Goal: Check status: Check status

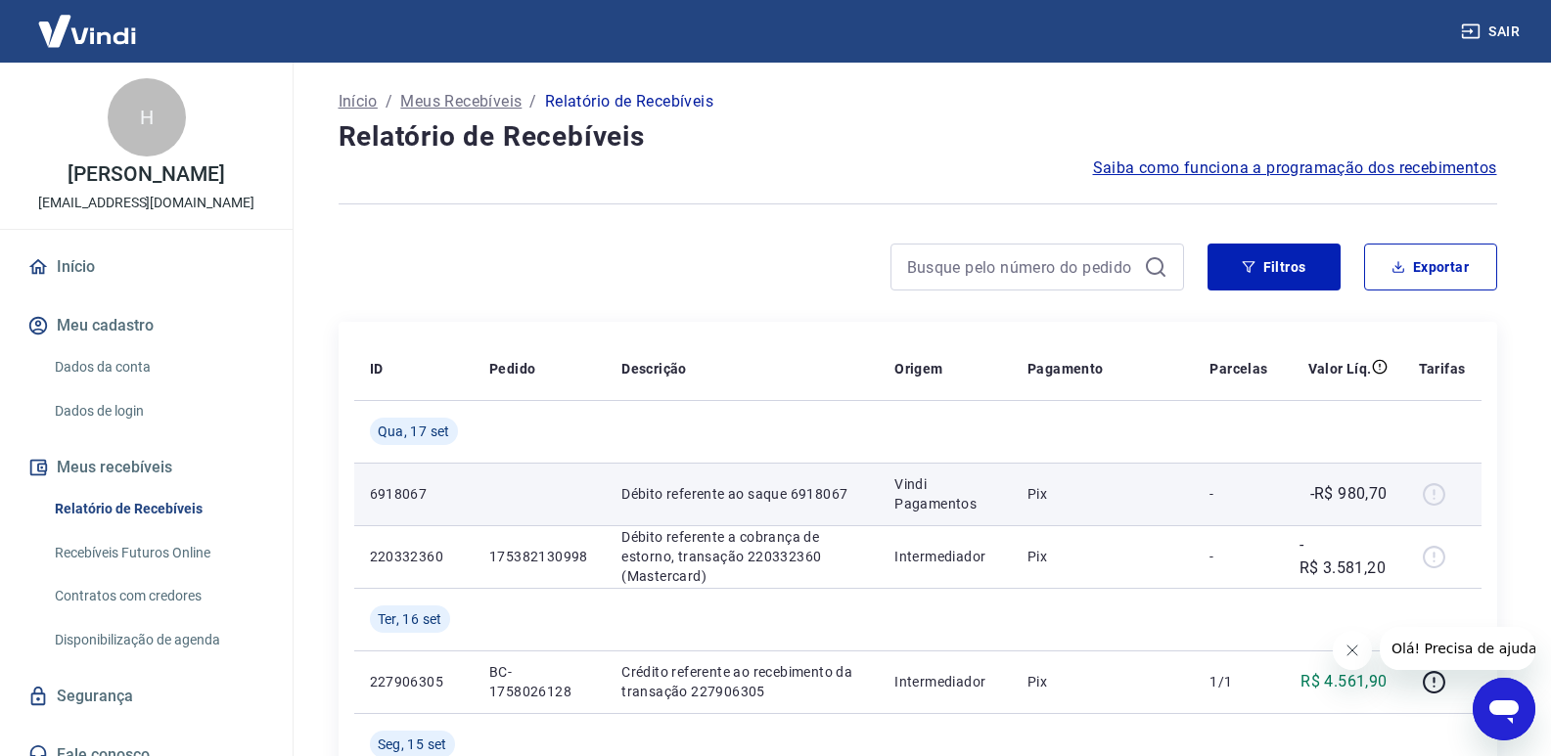
click at [1435, 496] on div at bounding box center [1442, 493] width 47 height 31
click at [653, 500] on p "Débito referente ao saque 6918067" at bounding box center [742, 494] width 242 height 20
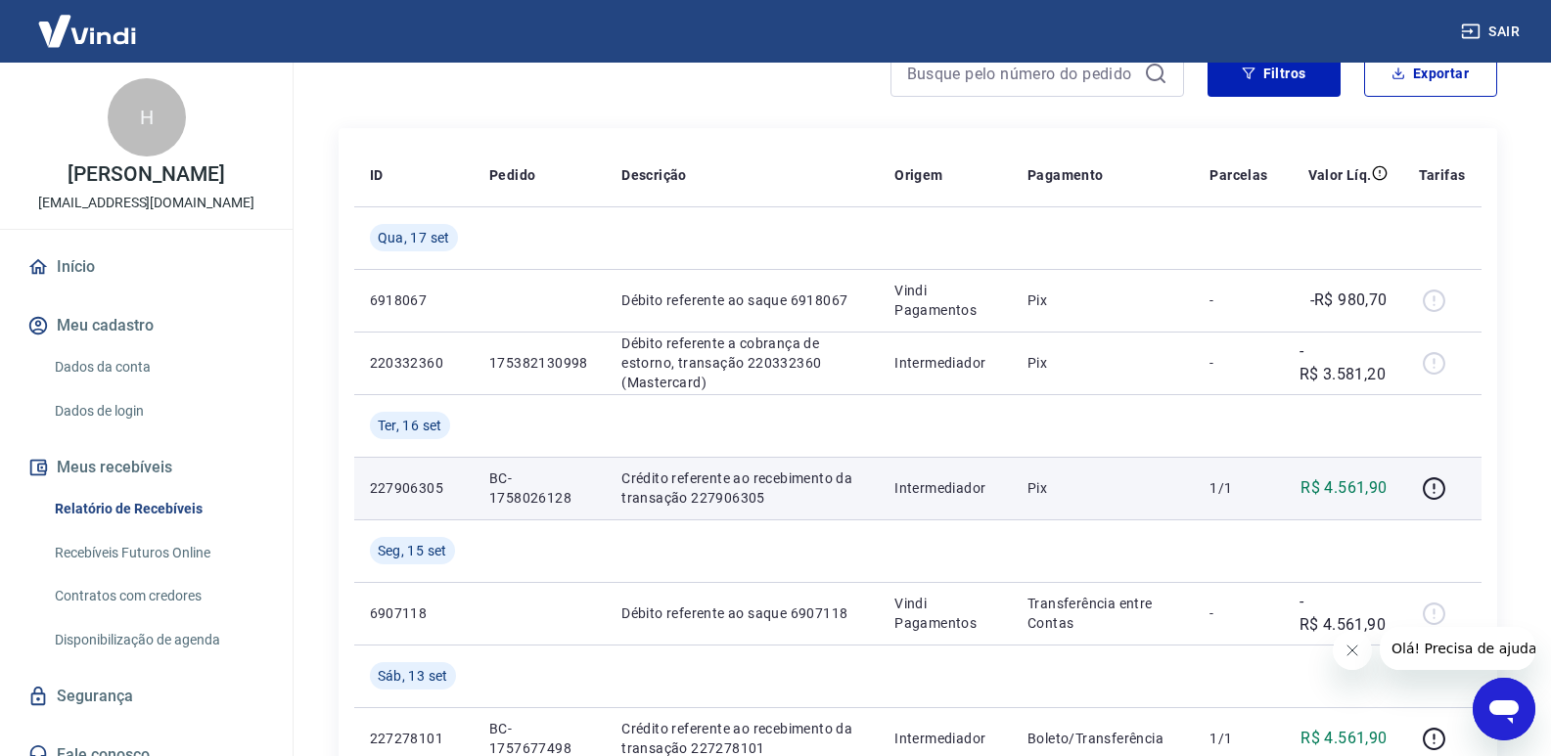
scroll to position [196, 0]
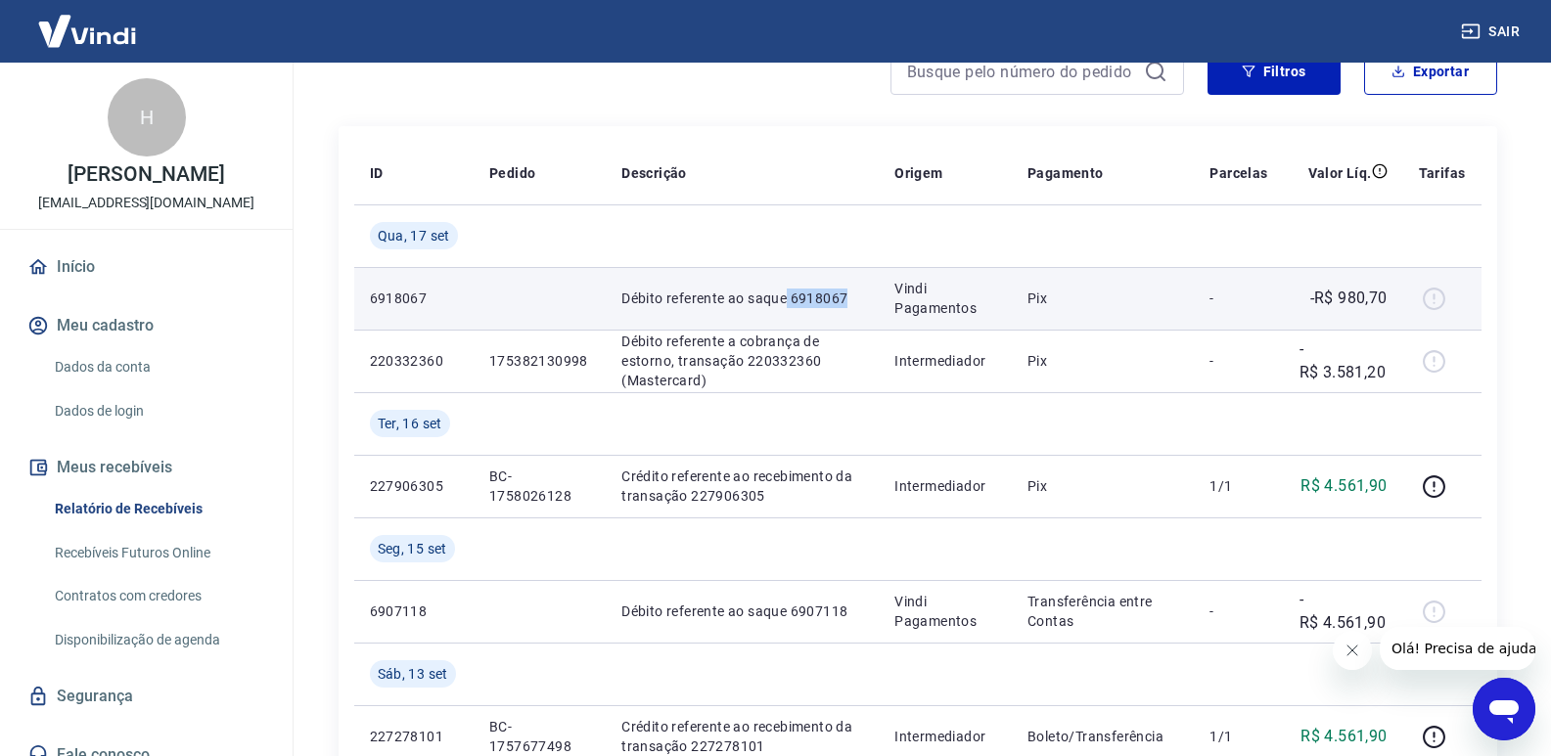
drag, startPoint x: 787, startPoint y: 299, endPoint x: 850, endPoint y: 299, distance: 63.6
click at [850, 299] on p "Débito referente ao saque 6918067" at bounding box center [742, 299] width 242 height 20
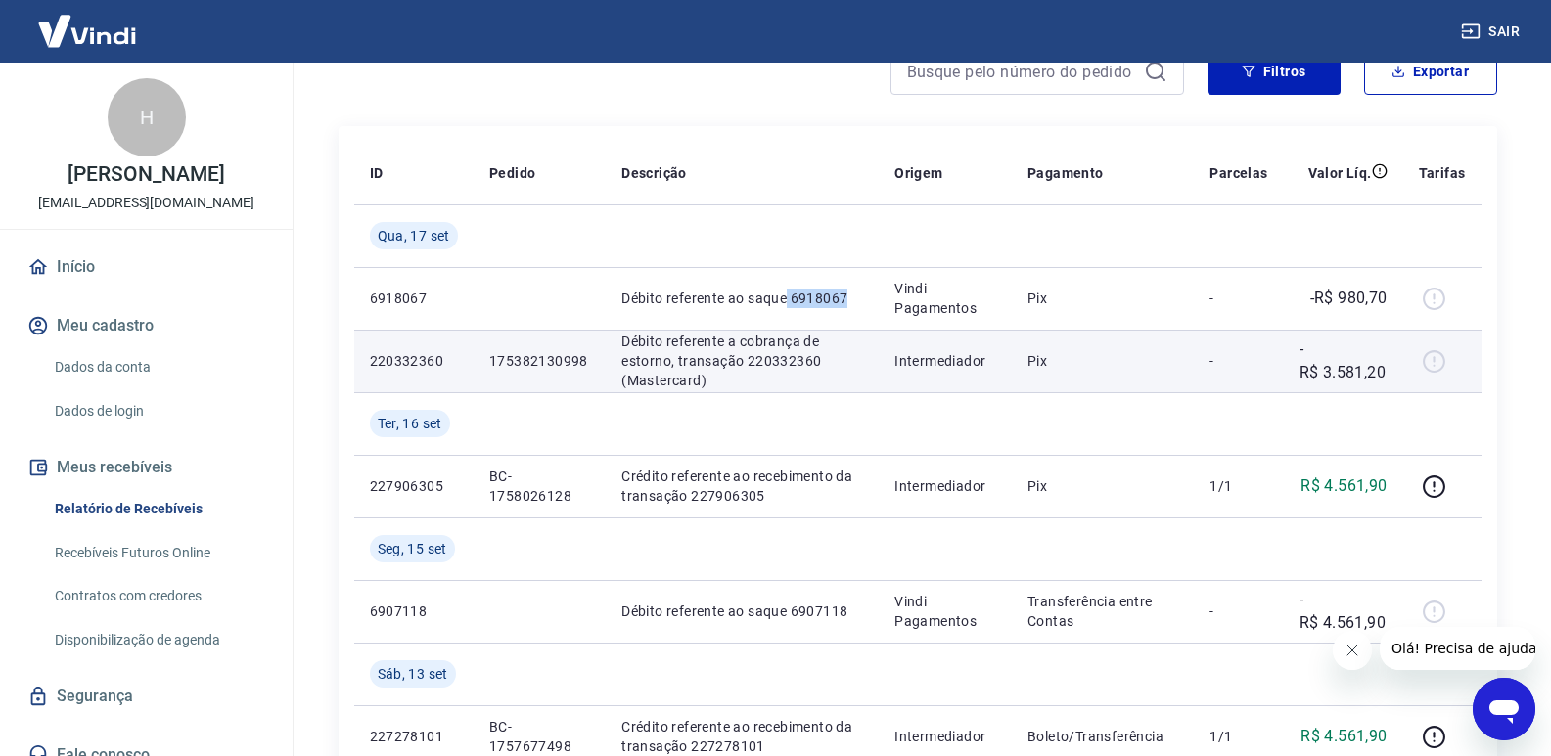
copy p "6918067"
